Goal: Information Seeking & Learning: Learn about a topic

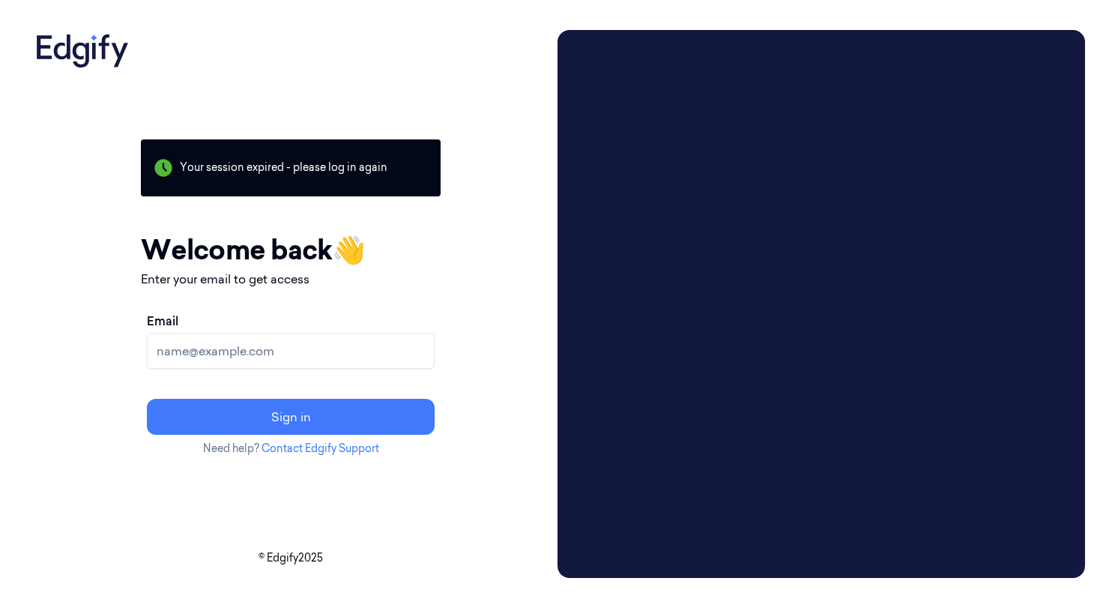
click at [273, 348] on input "Email" at bounding box center [291, 351] width 288 height 36
type input "Andrew.Trader@gianteagle.com"
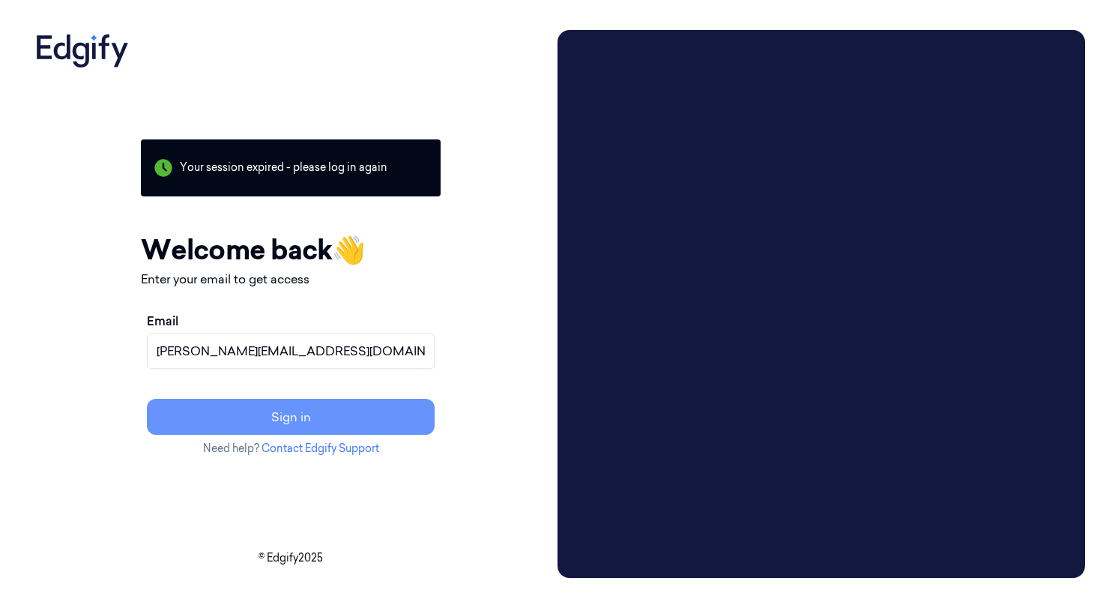
click at [285, 404] on button "Sign in" at bounding box center [291, 417] width 288 height 36
click at [299, 410] on button "Resend link?" at bounding box center [291, 417] width 288 height 36
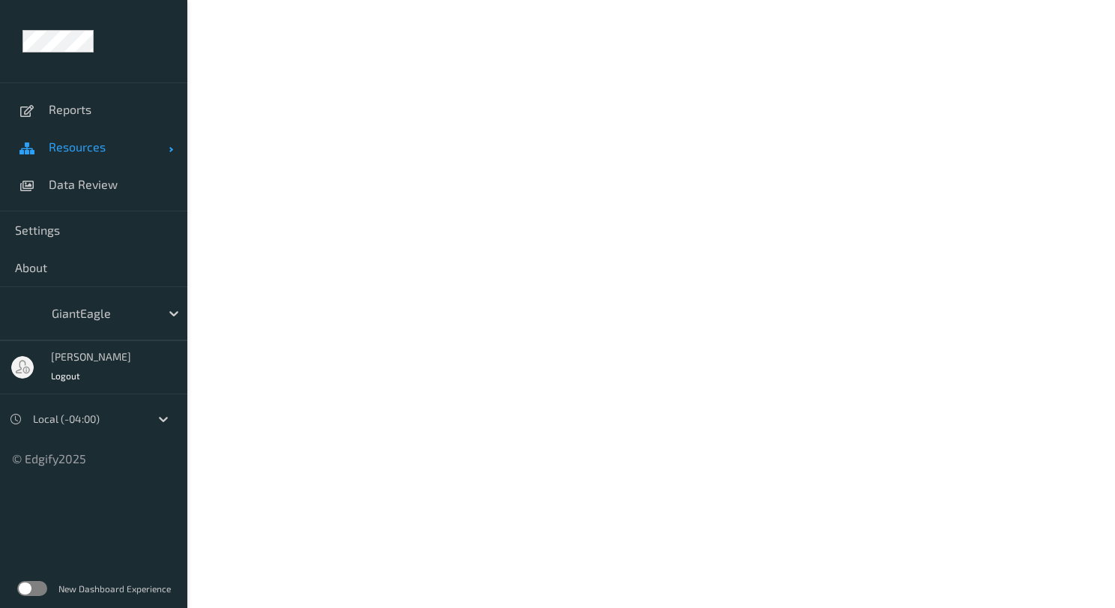
click at [149, 146] on span "Resources" at bounding box center [109, 146] width 120 height 15
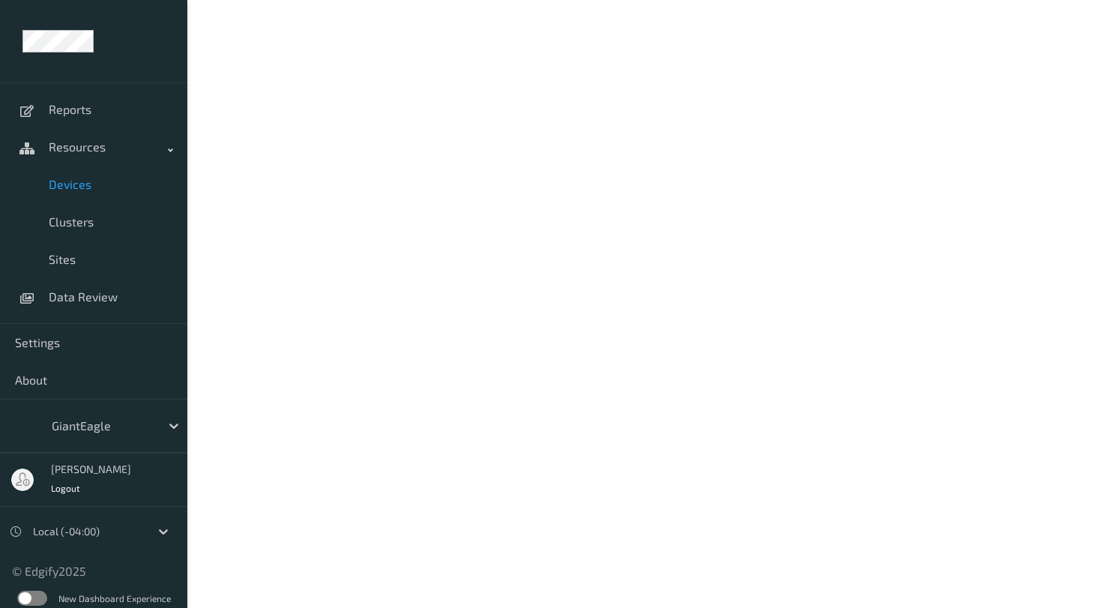
click at [69, 185] on span "Devices" at bounding box center [111, 184] width 124 height 15
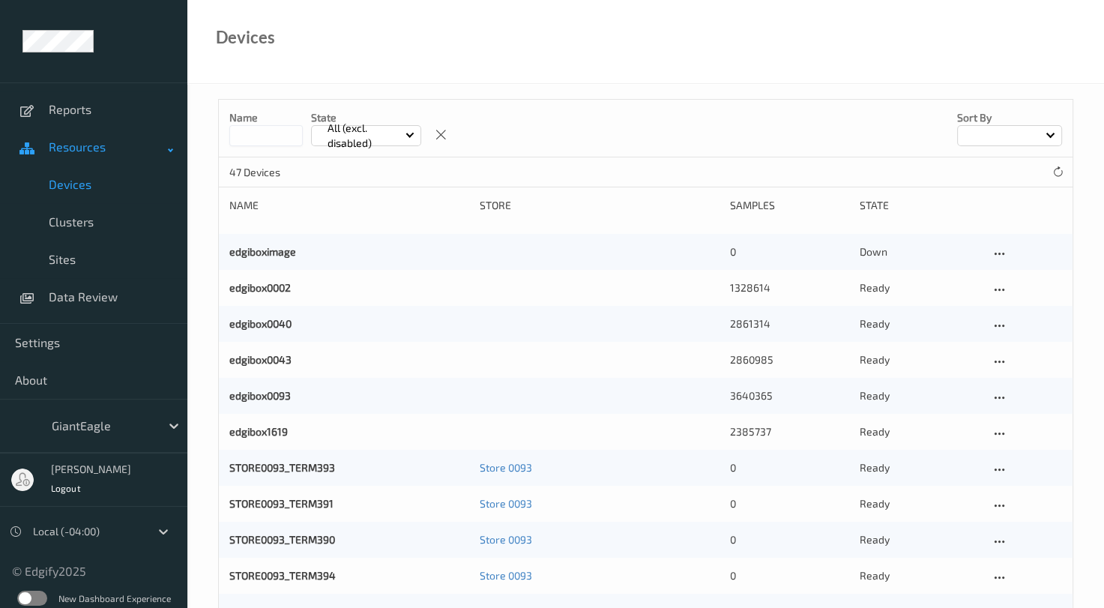
click at [97, 149] on span "Resources" at bounding box center [109, 146] width 120 height 15
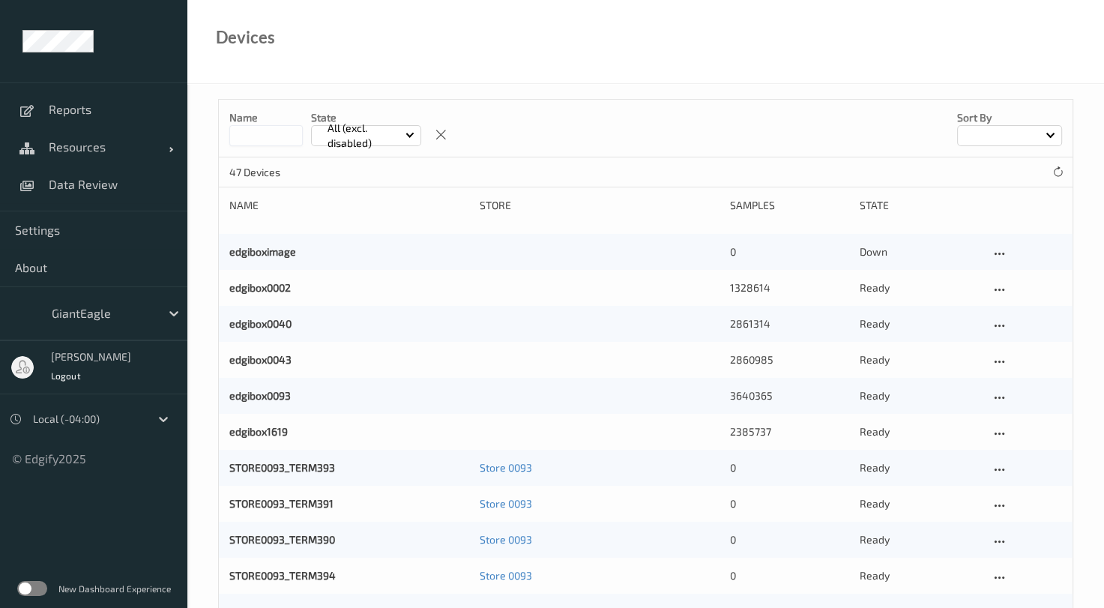
click at [137, 315] on div at bounding box center [102, 313] width 101 height 18
click at [136, 326] on div "GiantEagle" at bounding box center [115, 313] width 143 height 28
click at [170, 312] on icon at bounding box center [173, 313] width 9 height 5
click at [171, 313] on icon at bounding box center [173, 313] width 15 height 15
click at [108, 191] on link "Data Review" at bounding box center [93, 184] width 187 height 37
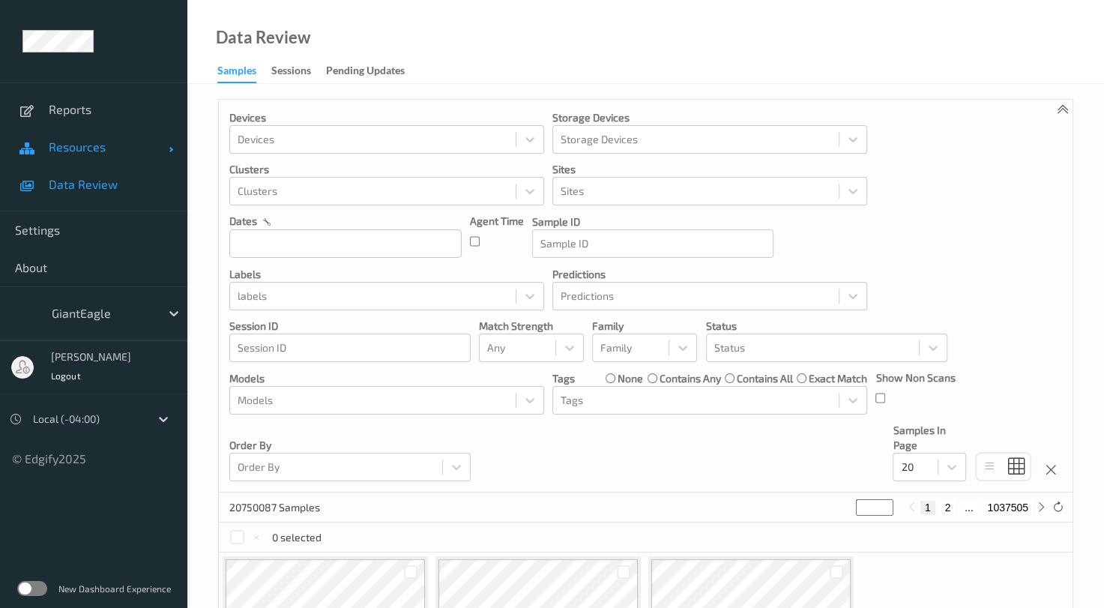
click at [141, 149] on span "Resources" at bounding box center [109, 146] width 120 height 15
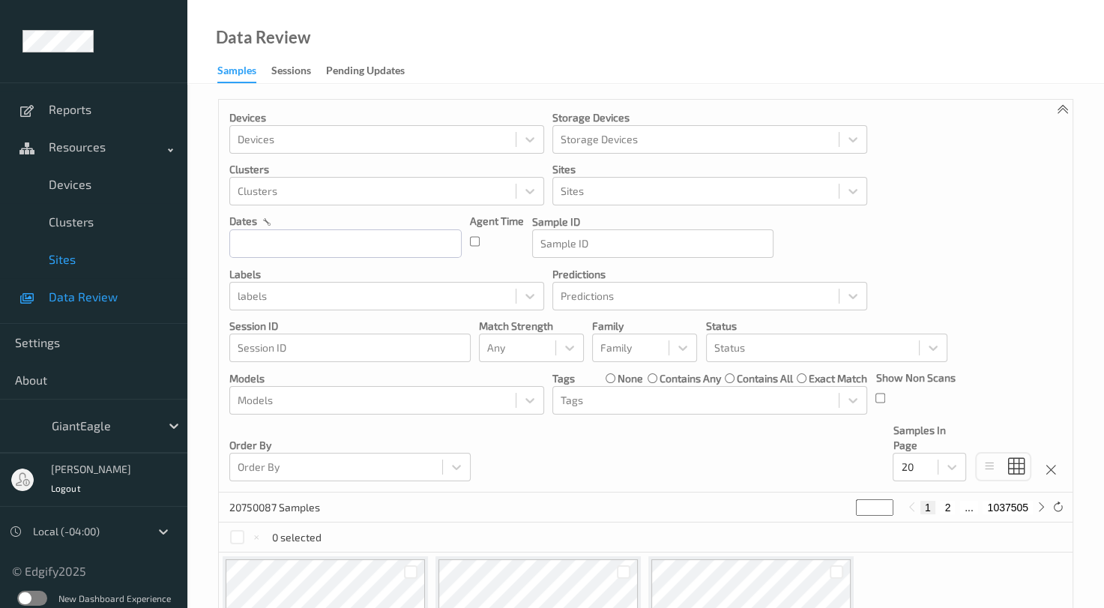
click at [70, 257] on span "Sites" at bounding box center [111, 259] width 124 height 15
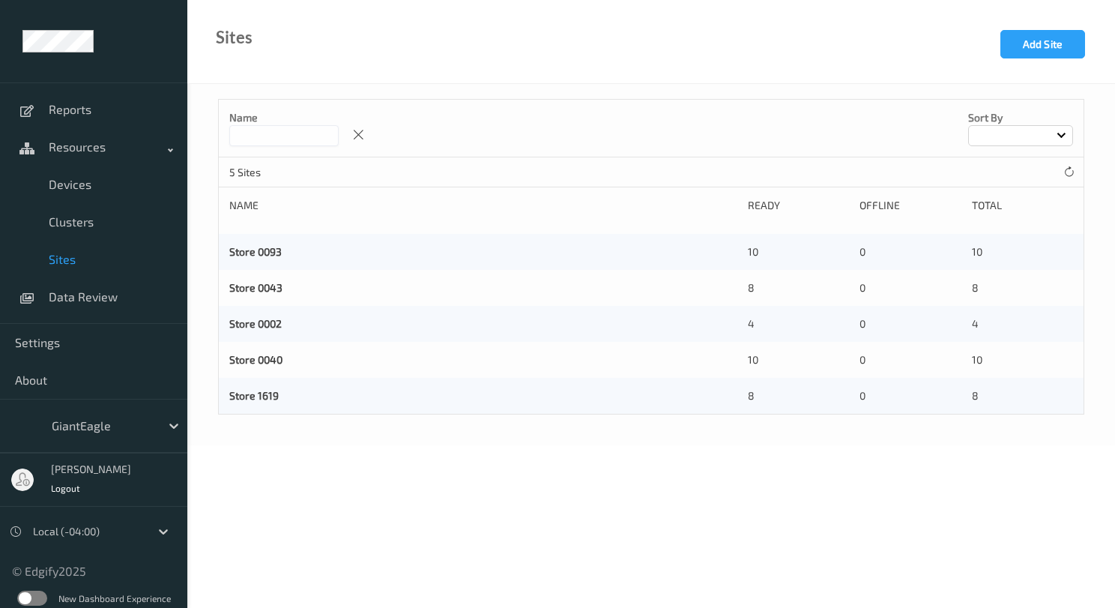
click at [265, 294] on div "Store 0043" at bounding box center [483, 287] width 508 height 15
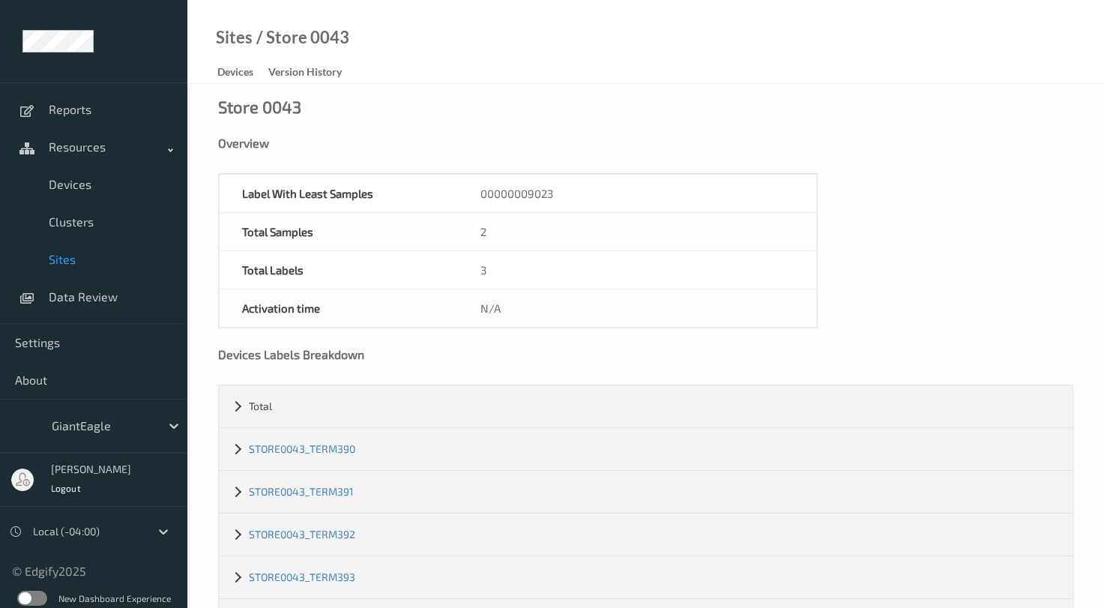
click at [255, 71] on link "Devices" at bounding box center [242, 72] width 51 height 21
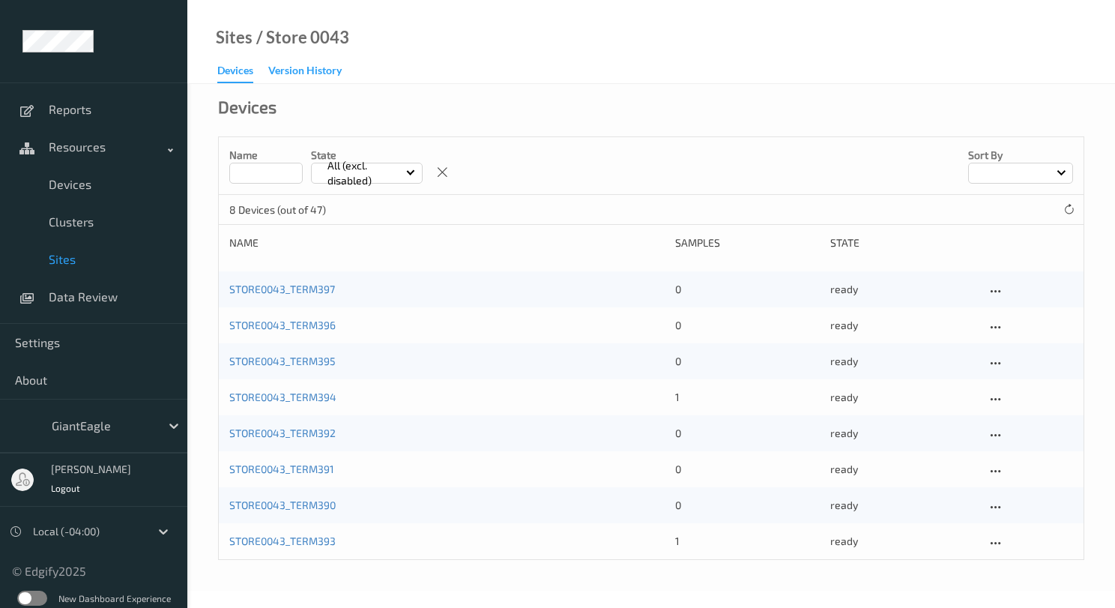
click at [300, 69] on div "Version History" at bounding box center [304, 72] width 73 height 19
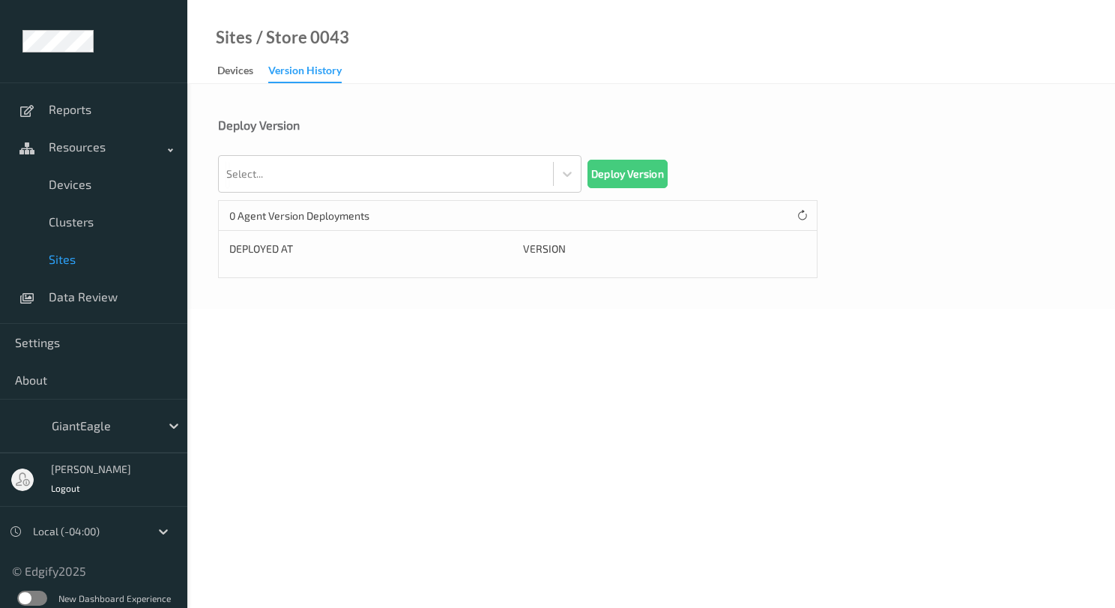
click at [257, 76] on link "Devices" at bounding box center [242, 71] width 51 height 21
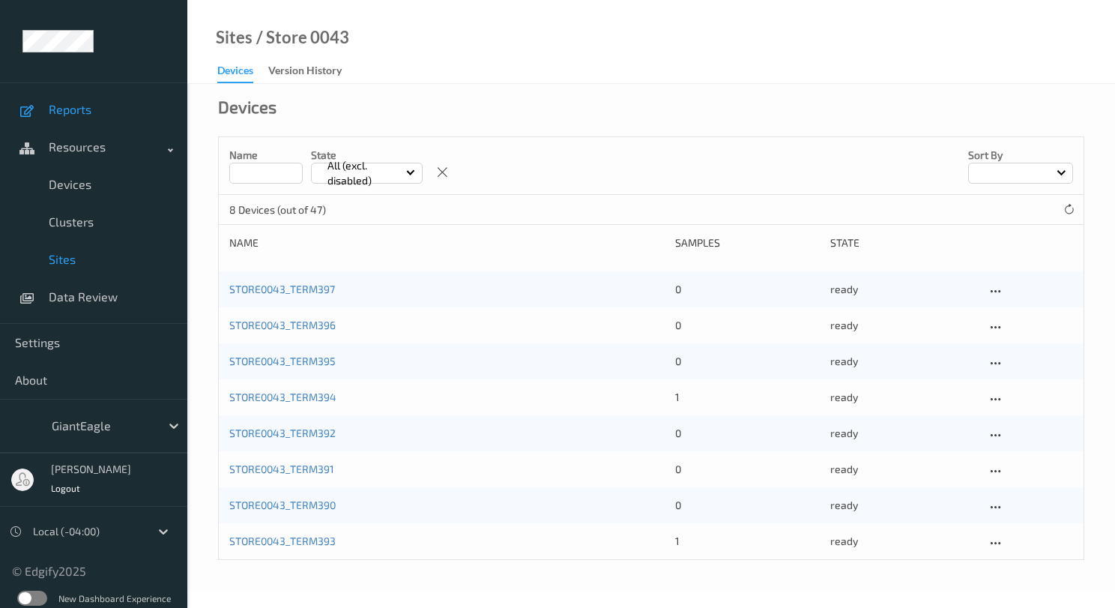
click at [98, 102] on span "Reports" at bounding box center [111, 109] width 124 height 15
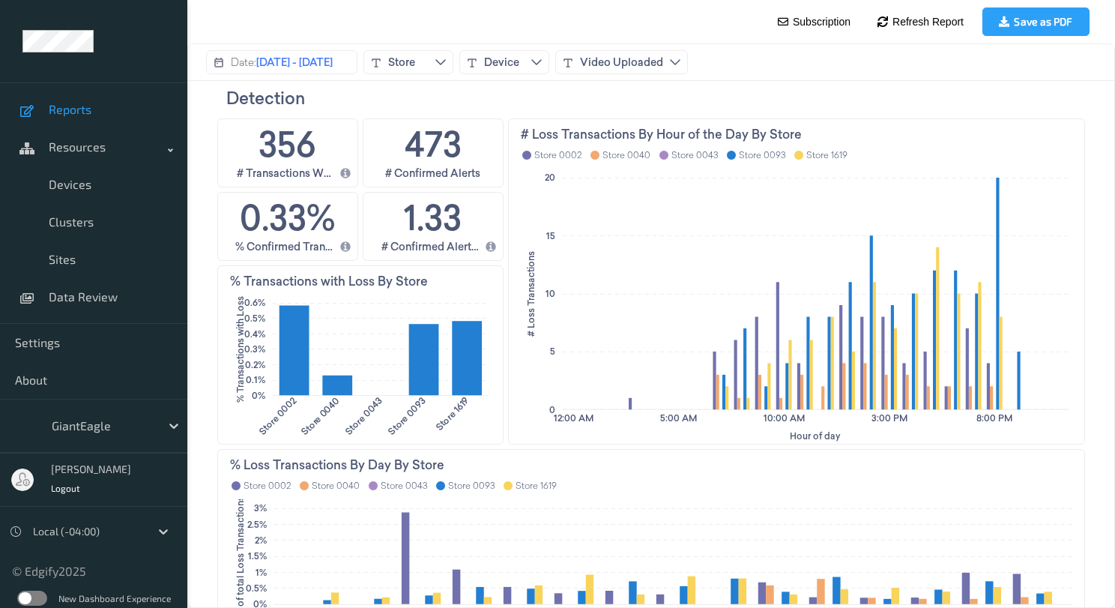
scroll to position [16, 0]
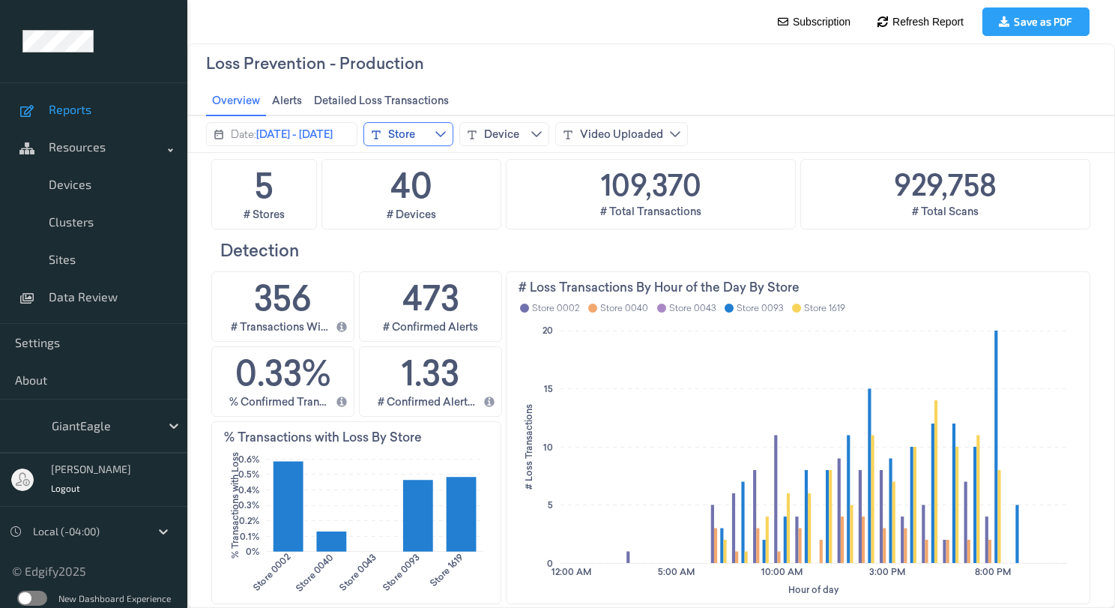
click at [446, 133] on icon "chevrondown icon" at bounding box center [440, 134] width 10 height 6
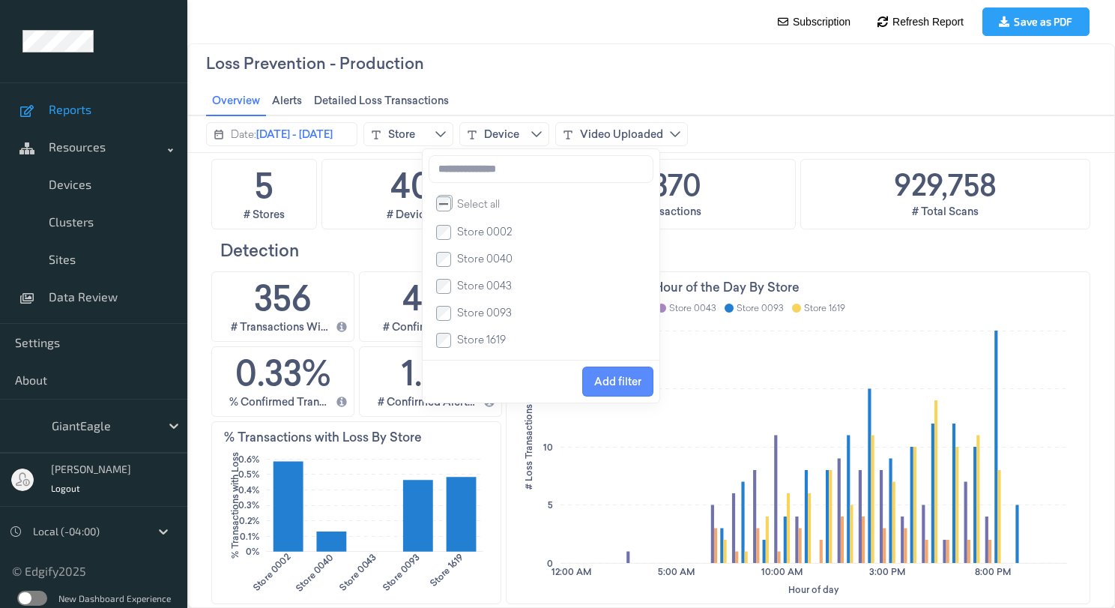
click at [641, 381] on button "Add filter" at bounding box center [617, 381] width 71 height 30
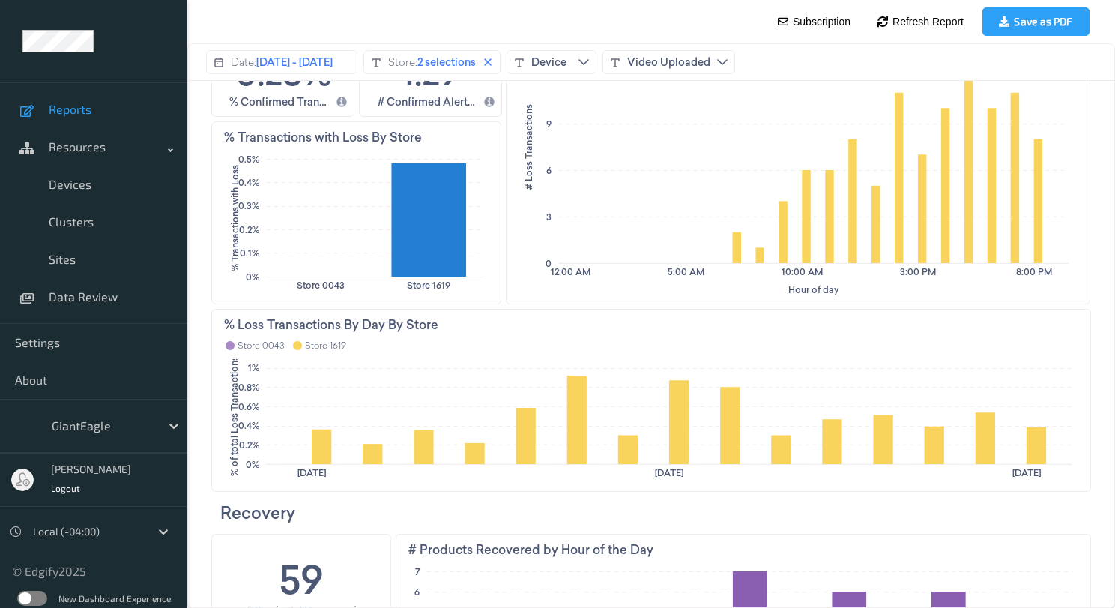
scroll to position [0, 0]
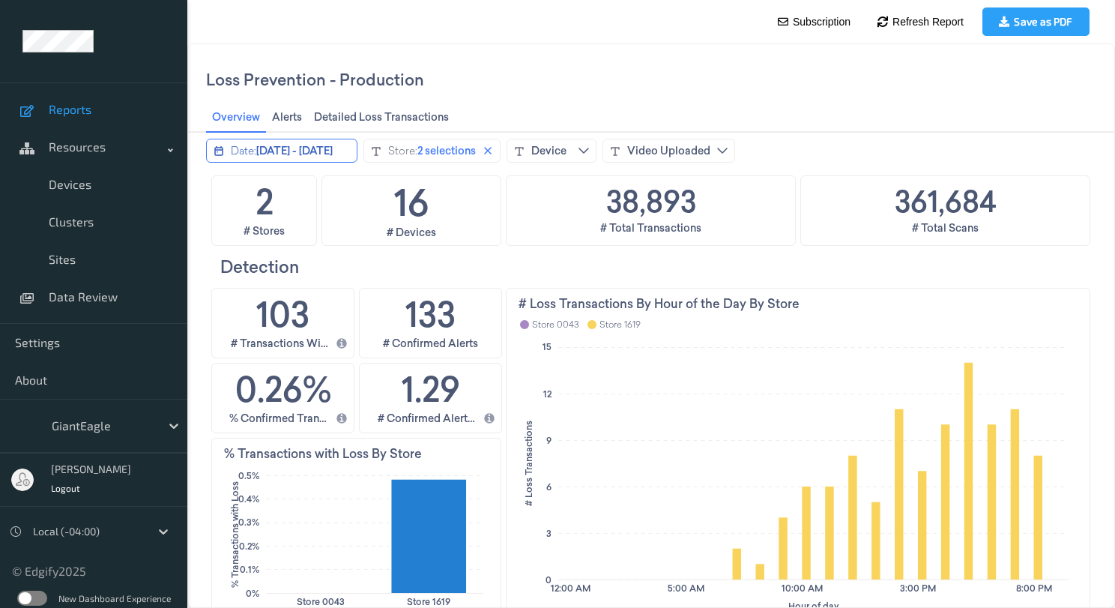
click at [333, 150] on span "[DATE] - [DATE]" at bounding box center [294, 150] width 76 height 15
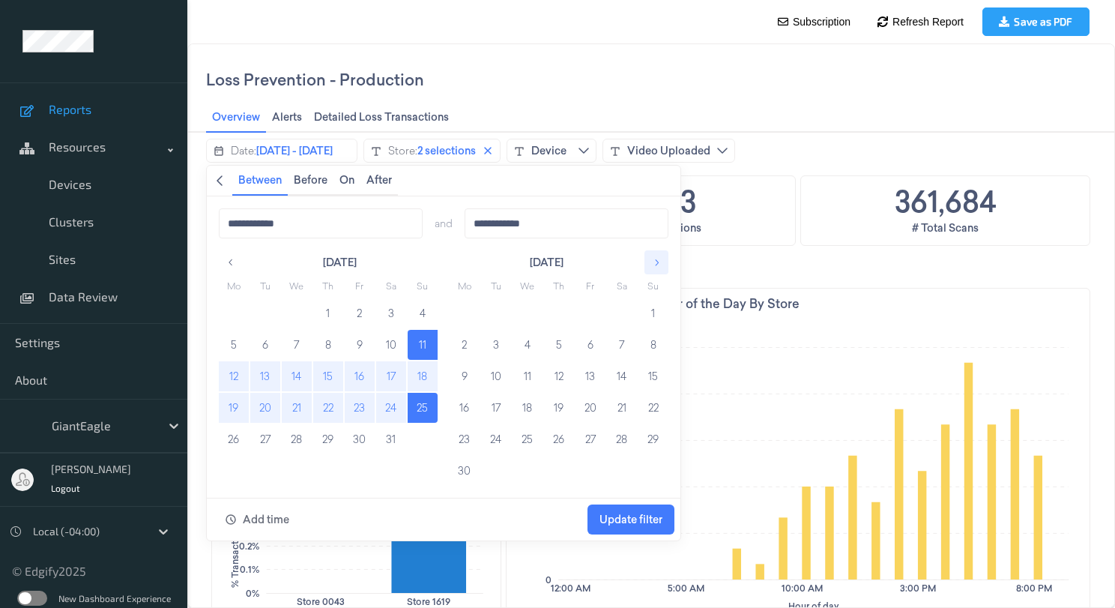
click at [657, 265] on icon "button" at bounding box center [656, 262] width 10 height 10
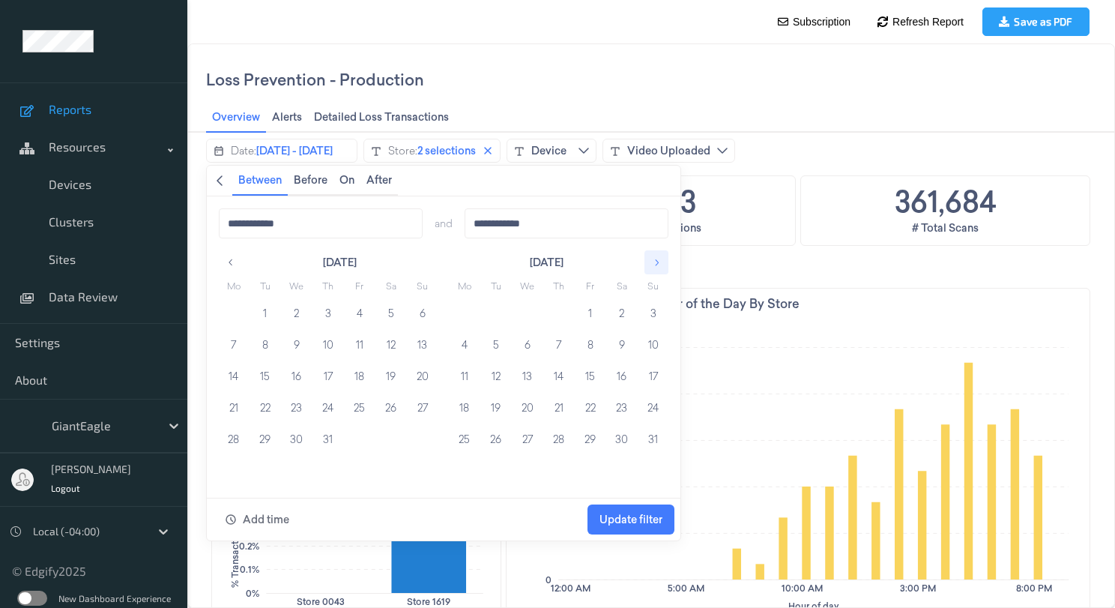
click at [657, 265] on icon "button" at bounding box center [656, 262] width 10 height 10
click at [232, 308] on button "1" at bounding box center [234, 313] width 30 height 30
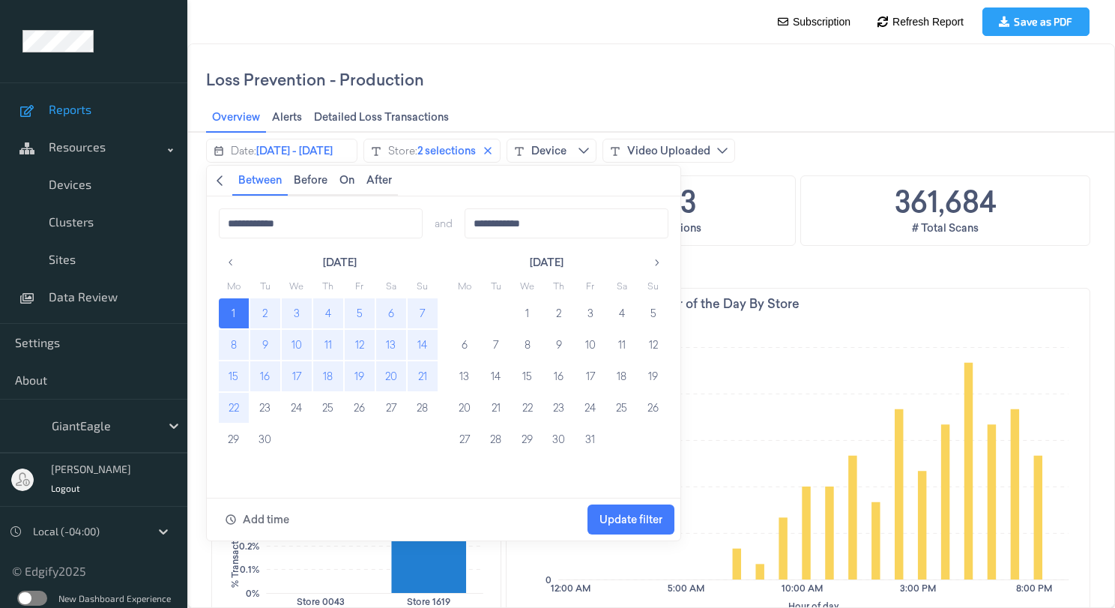
click at [241, 408] on button "22" at bounding box center [234, 408] width 30 height 30
type input "**********"
click at [628, 524] on span "Update filter" at bounding box center [630, 519] width 63 height 12
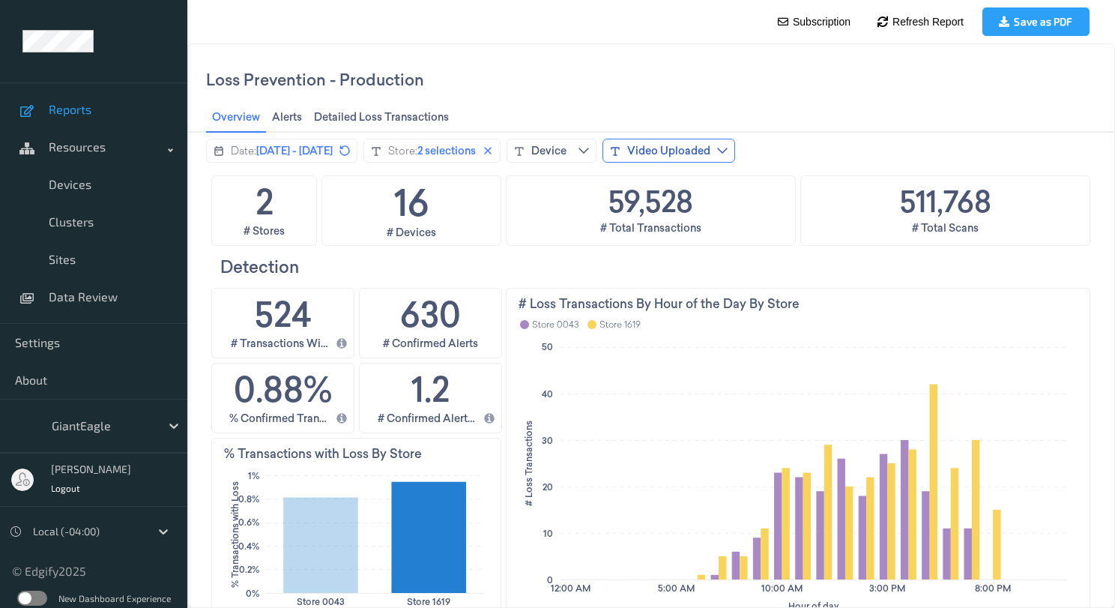
click at [710, 152] on div "Video Uploaded" at bounding box center [668, 150] width 83 height 15
click at [876, 130] on div "Overview Overview Alerts Alerts Detailed Loss Transactions Detailed Loss Transa…" at bounding box center [651, 118] width 890 height 30
click at [411, 114] on span "Detailed Loss Transactions Detailed Loss Transactions" at bounding box center [381, 116] width 144 height 19
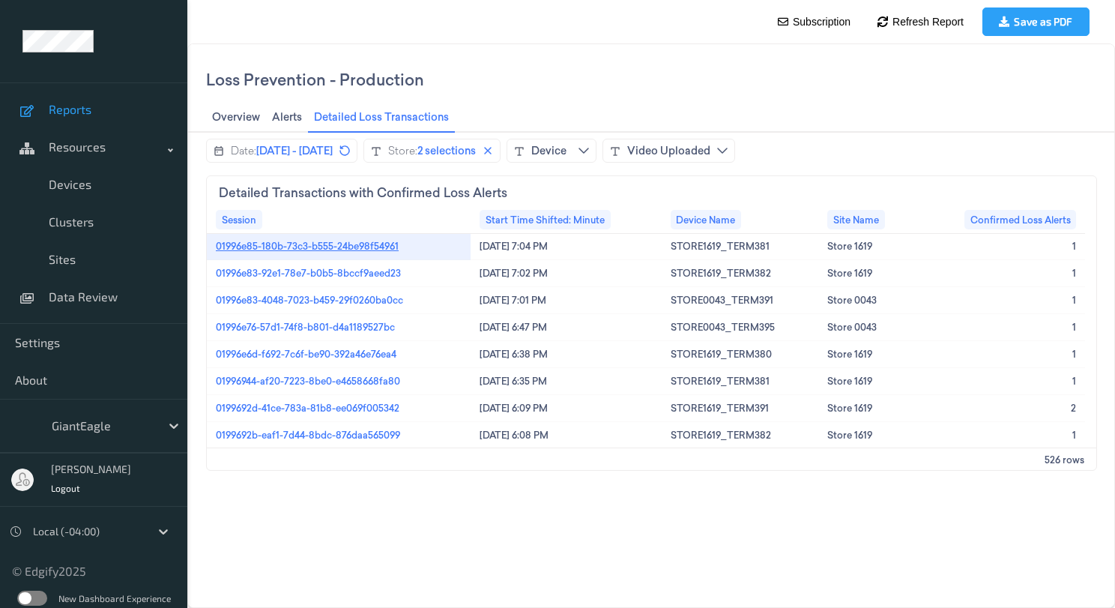
click at [303, 248] on link "01996e85-180b-73c3-b555-24be98f54961" at bounding box center [307, 245] width 183 height 13
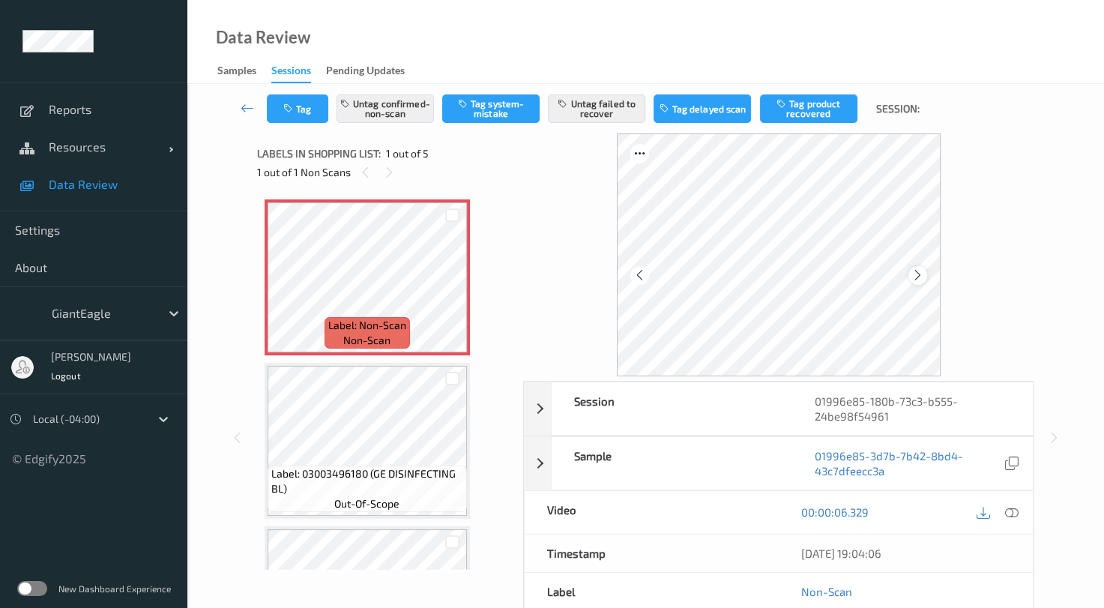
click at [912, 274] on icon at bounding box center [917, 274] width 13 height 13
click at [919, 273] on icon at bounding box center [917, 274] width 13 height 13
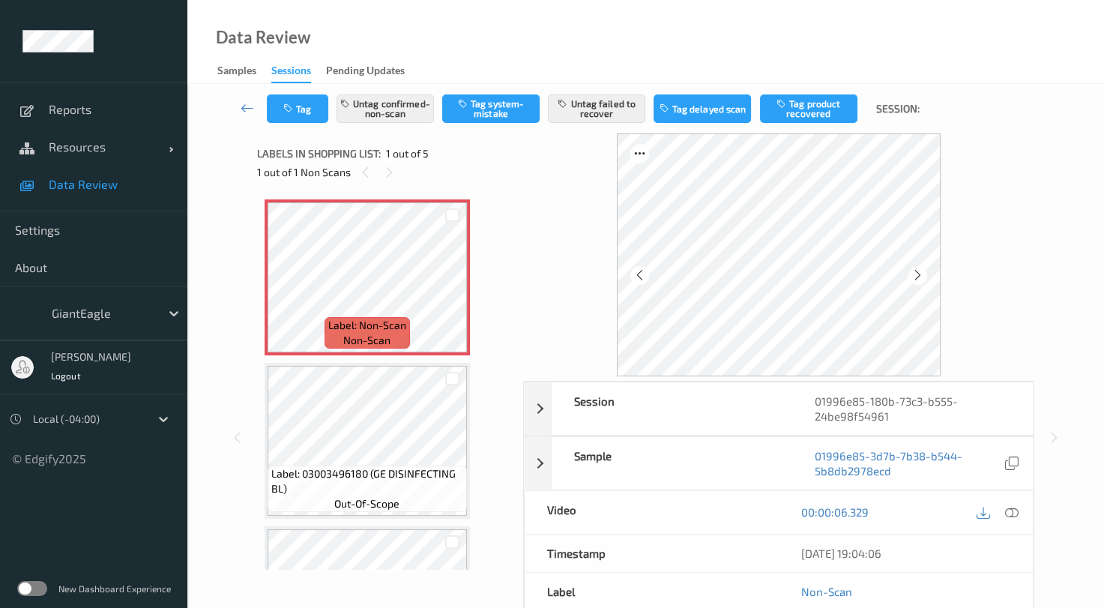
click at [919, 273] on icon at bounding box center [917, 274] width 13 height 13
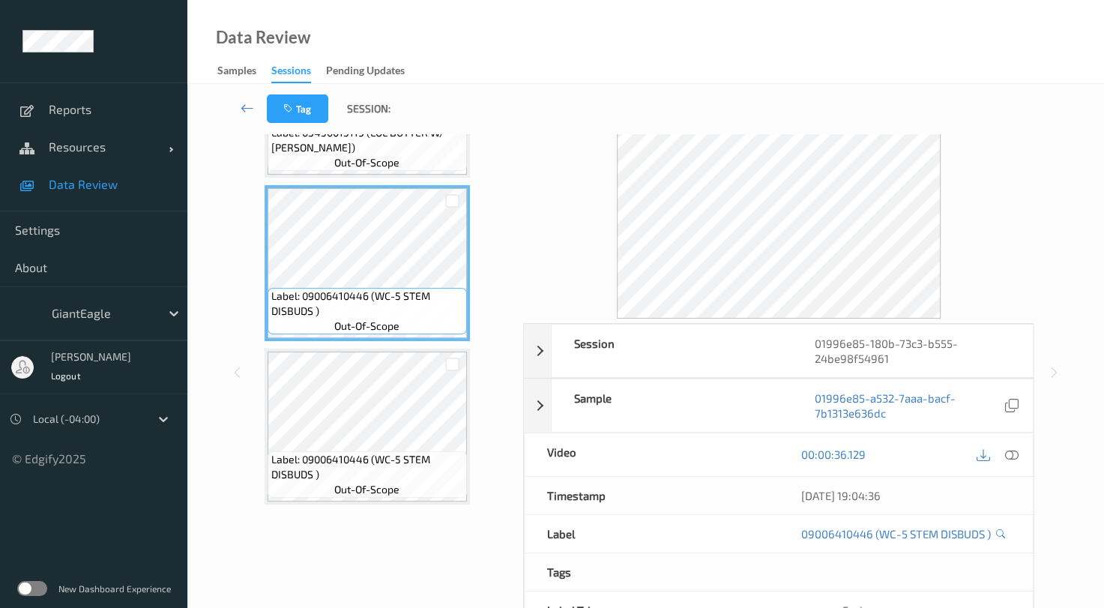
scroll to position [147, 0]
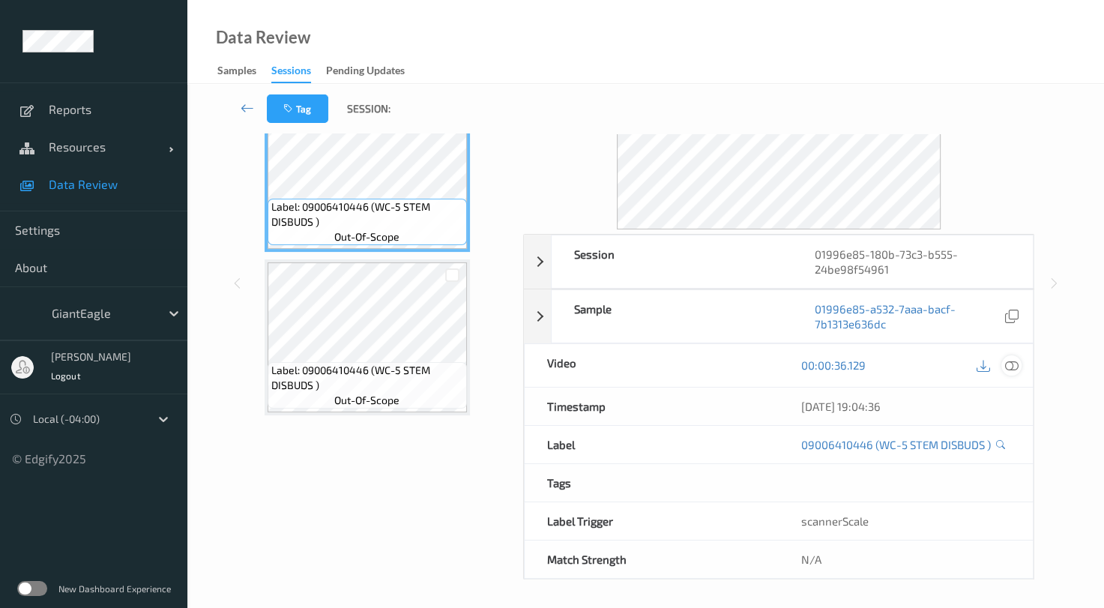
click at [1008, 365] on icon at bounding box center [1011, 364] width 13 height 13
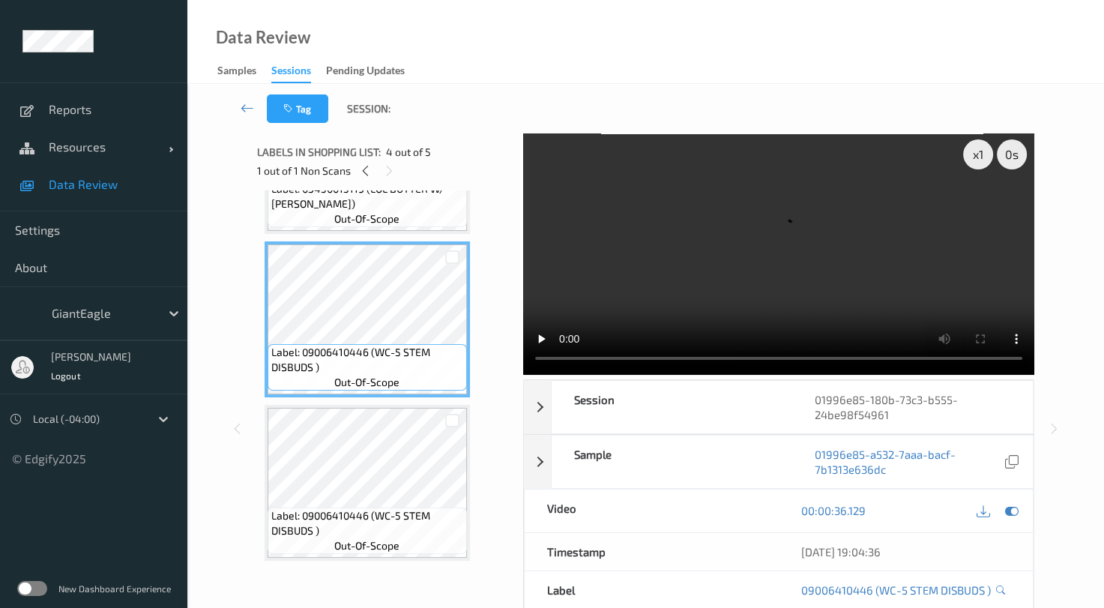
scroll to position [0, 0]
click at [246, 112] on icon at bounding box center [246, 107] width 13 height 15
